Goal: Check status: Check status

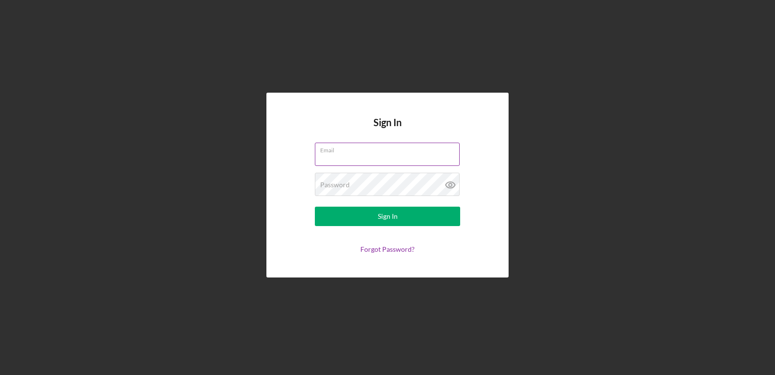
click at [335, 161] on input "Email" at bounding box center [387, 153] width 145 height 23
click at [346, 158] on input "Email" at bounding box center [387, 153] width 145 height 23
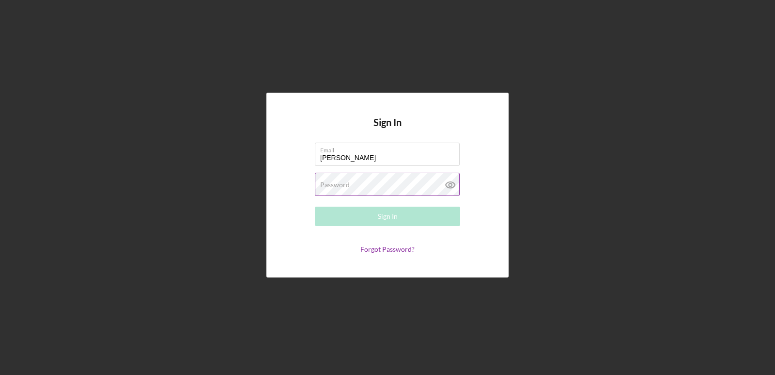
type input "[EMAIL_ADDRESS][DOMAIN_NAME]"
click at [354, 180] on div "Password Required" at bounding box center [387, 184] width 145 height 24
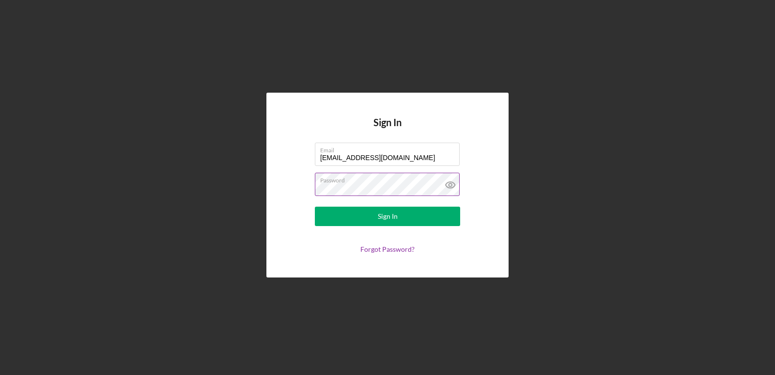
click at [315, 206] on button "Sign In" at bounding box center [387, 215] width 145 height 19
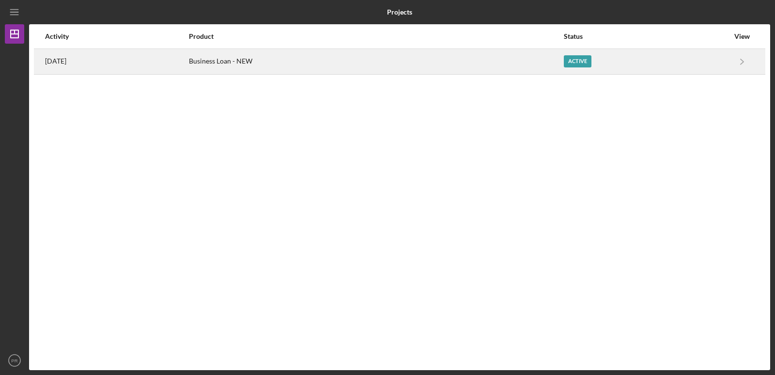
click at [310, 58] on div "Business Loan - NEW" at bounding box center [376, 61] width 374 height 24
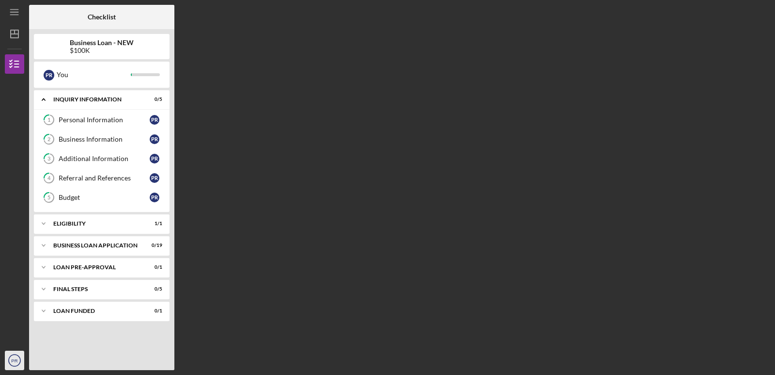
click at [13, 359] on text "PR" at bounding box center [14, 360] width 6 height 5
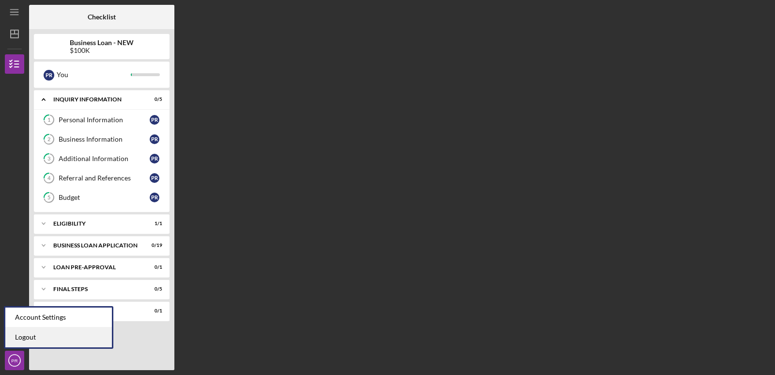
click at [27, 339] on link "Logout" at bounding box center [58, 337] width 107 height 20
